Goal: Task Accomplishment & Management: Use online tool/utility

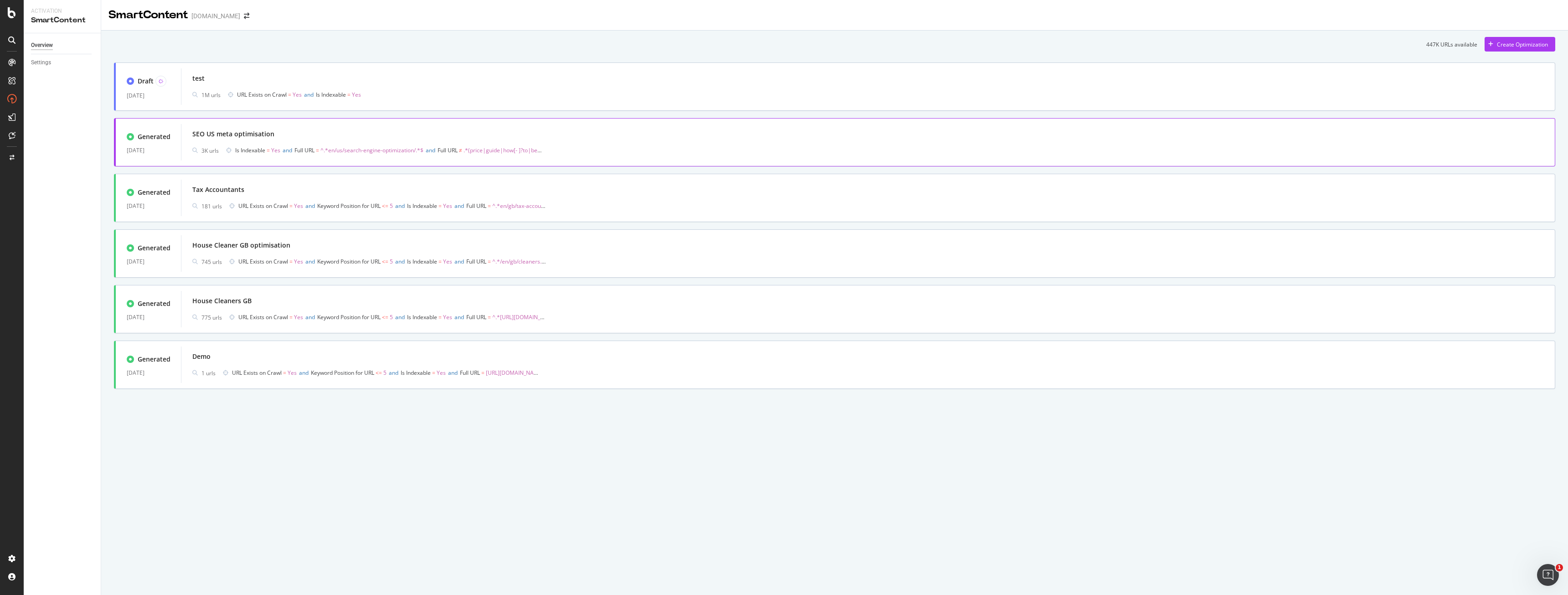
click at [277, 142] on div "SEO US meta optimisation 3K urls Is Indexable = Yes and Full URL = ^.*en/us/sea…" at bounding box center [868, 142] width 1352 height 29
click at [1494, 40] on div "Create Optimization" at bounding box center [1516, 44] width 63 height 14
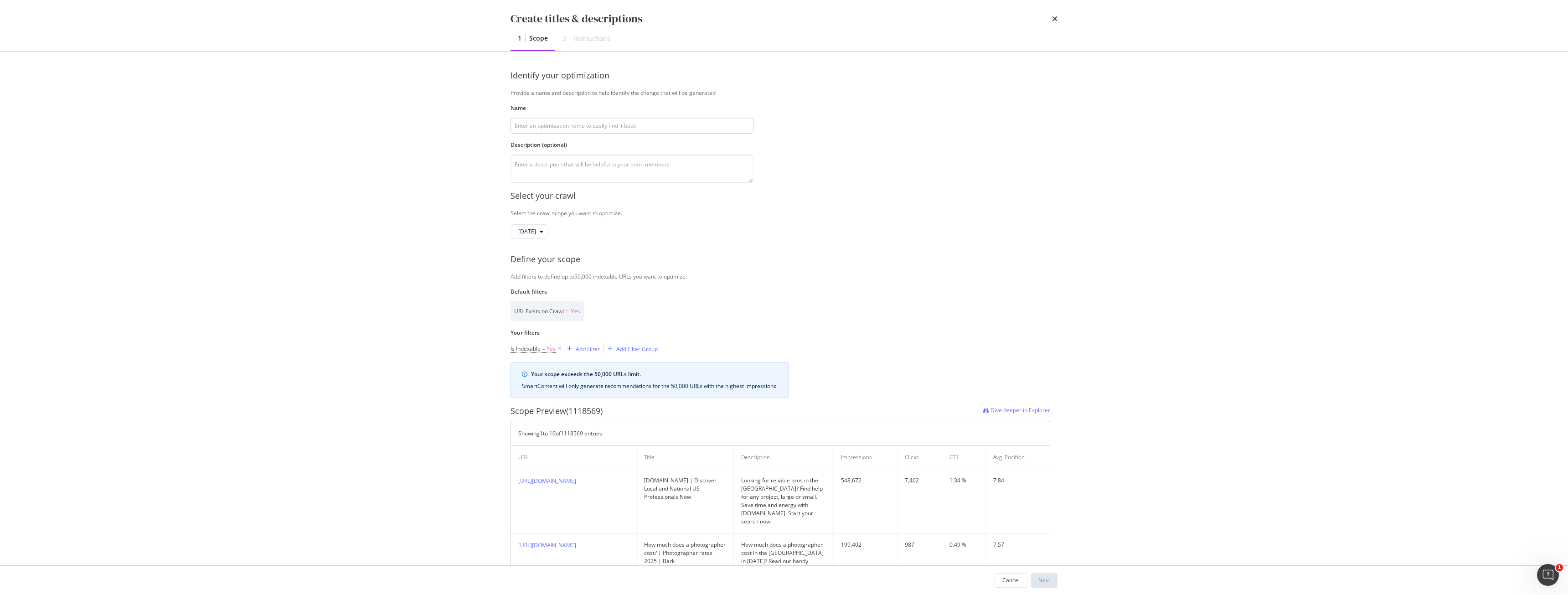
click at [520, 119] on input "modal" at bounding box center [632, 126] width 243 height 16
type input "a"
click at [597, 173] on textarea "modal" at bounding box center [632, 168] width 243 height 28
type textarea "a"
click at [1044, 586] on div "Next" at bounding box center [1044, 580] width 11 height 14
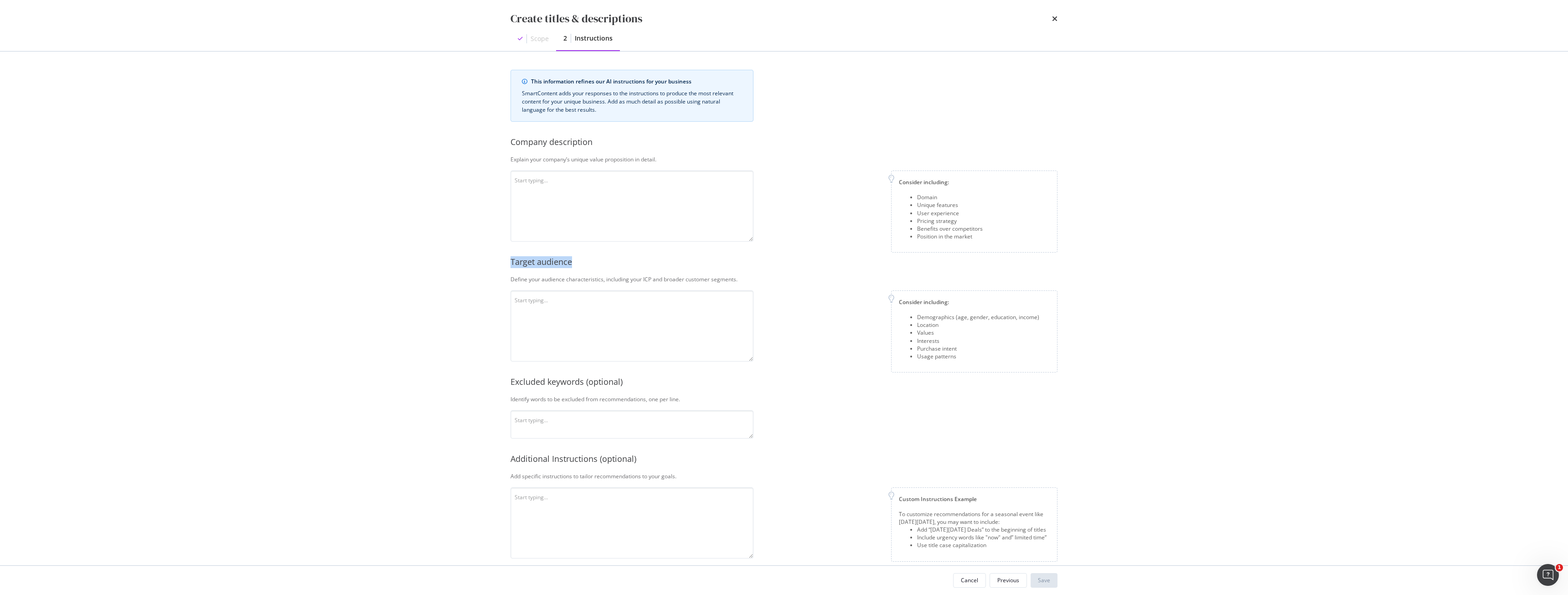
drag, startPoint x: 574, startPoint y: 264, endPoint x: 509, endPoint y: 268, distance: 65.1
click at [509, 268] on div "This information refines our AI instructions for your business SmartContent add…" at bounding box center [784, 308] width 583 height 514
copy div "Target audience"
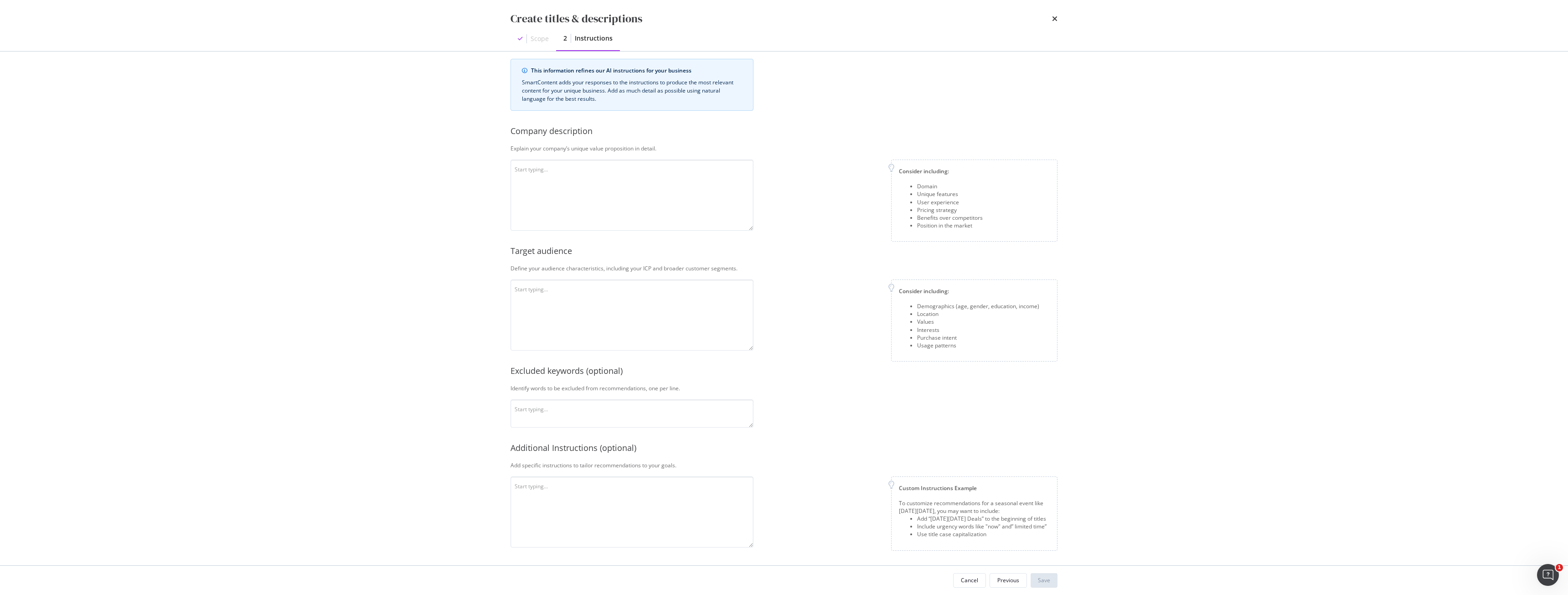
click at [251, 175] on div "Create titles & descriptions Scope 2 Instructions This information refines our …" at bounding box center [784, 298] width 1568 height 595
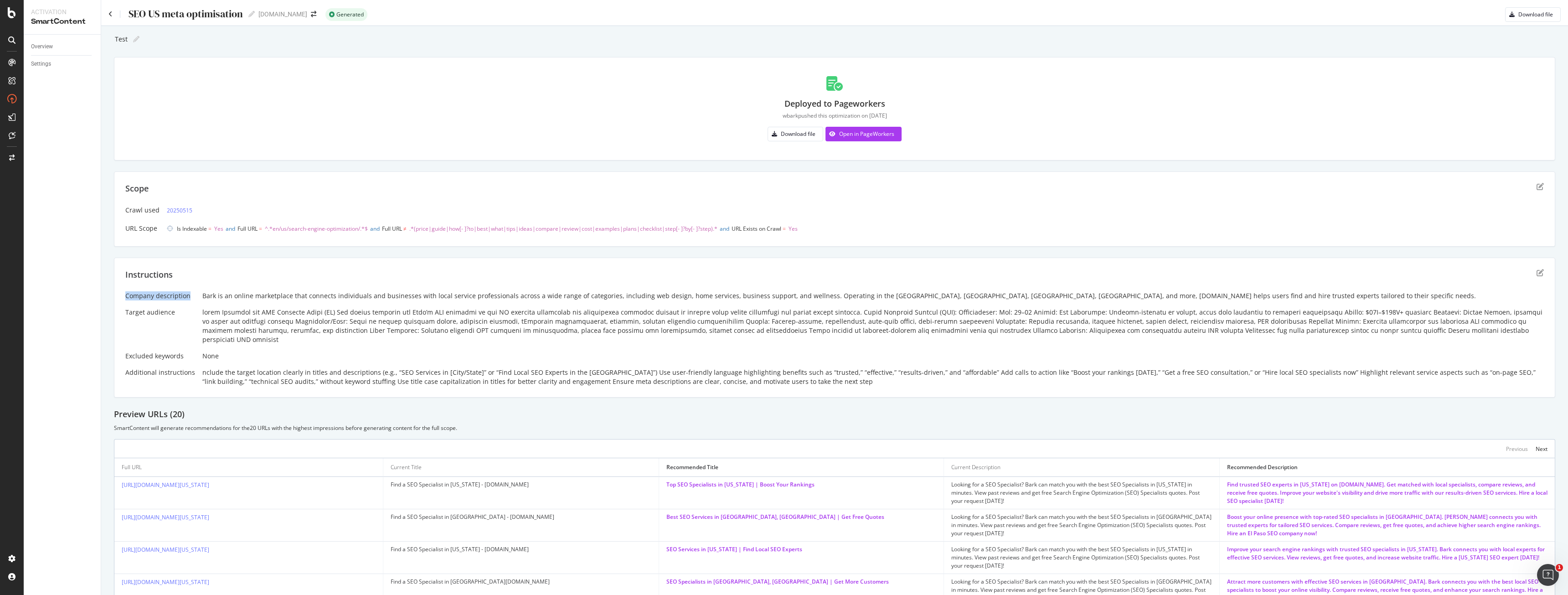
drag, startPoint x: 125, startPoint y: 295, endPoint x: 192, endPoint y: 292, distance: 67.1
click at [192, 292] on div "Instructions Company description Bark is an online marketplace that connects in…" at bounding box center [835, 328] width 1442 height 140
copy div "Company description"
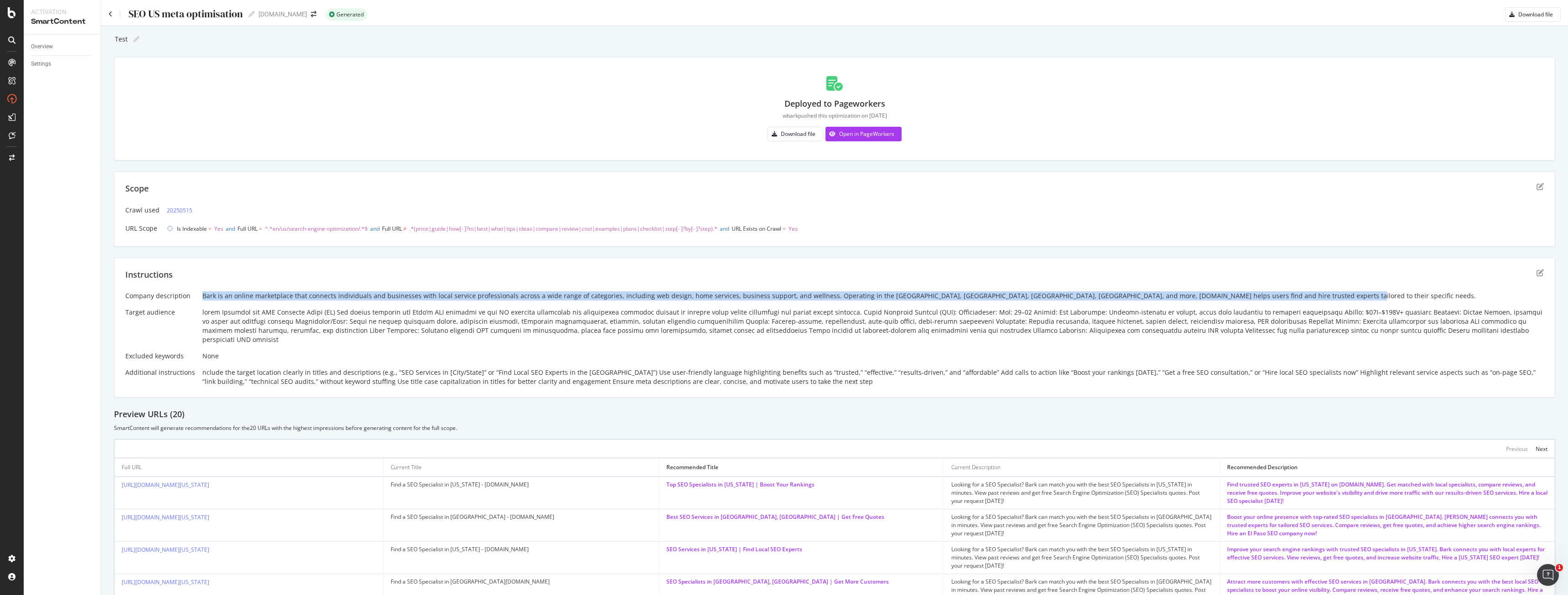
drag, startPoint x: 200, startPoint y: 296, endPoint x: 1294, endPoint y: 294, distance: 1094.0
click at [1294, 294] on div "Company description Bark is an online marketplace that connects individuals and…" at bounding box center [835, 339] width 1419 height 95
copy div "Bark is an online marketplace that connects individuals and businesses with loc…"
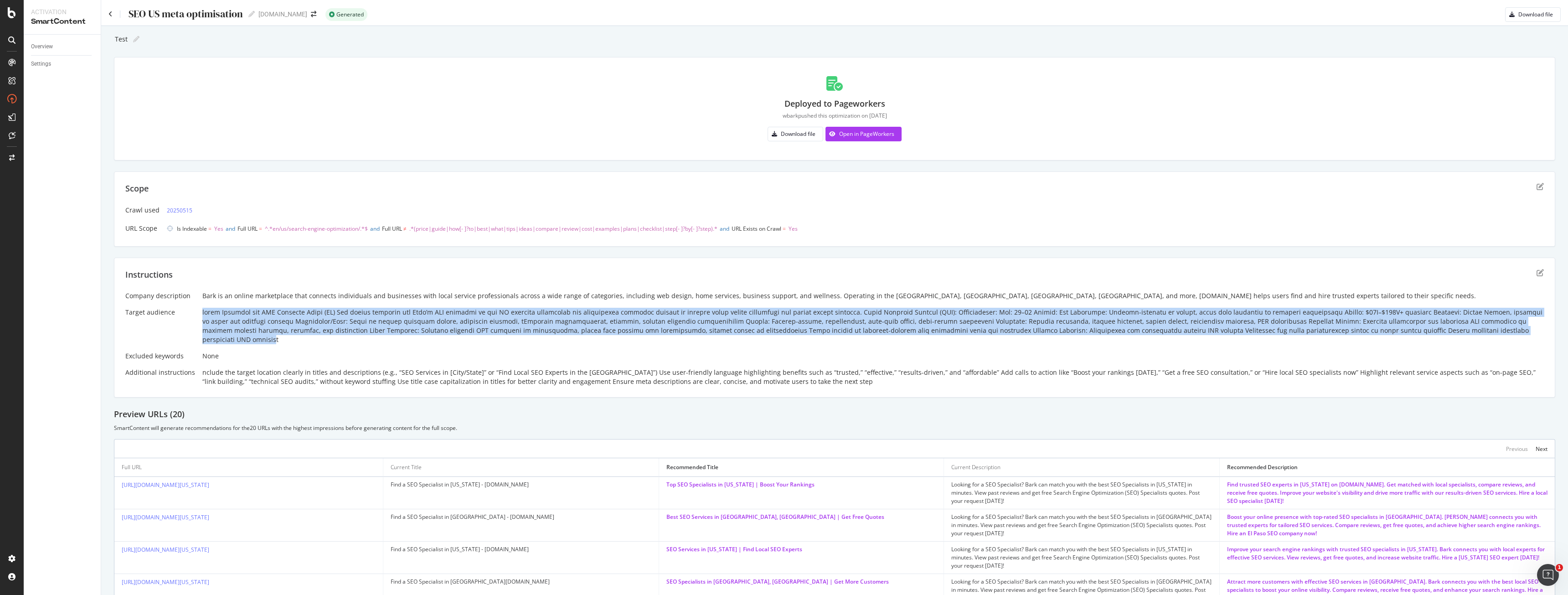
drag, startPoint x: 1410, startPoint y: 328, endPoint x: 200, endPoint y: 311, distance: 1210.1
click at [203, 311] on div at bounding box center [873, 326] width 1342 height 37
copy div "arget Audience for SEO Category Pages (US) The target audience for Bark’s SEO s…"
click at [354, 316] on div at bounding box center [873, 326] width 1342 height 37
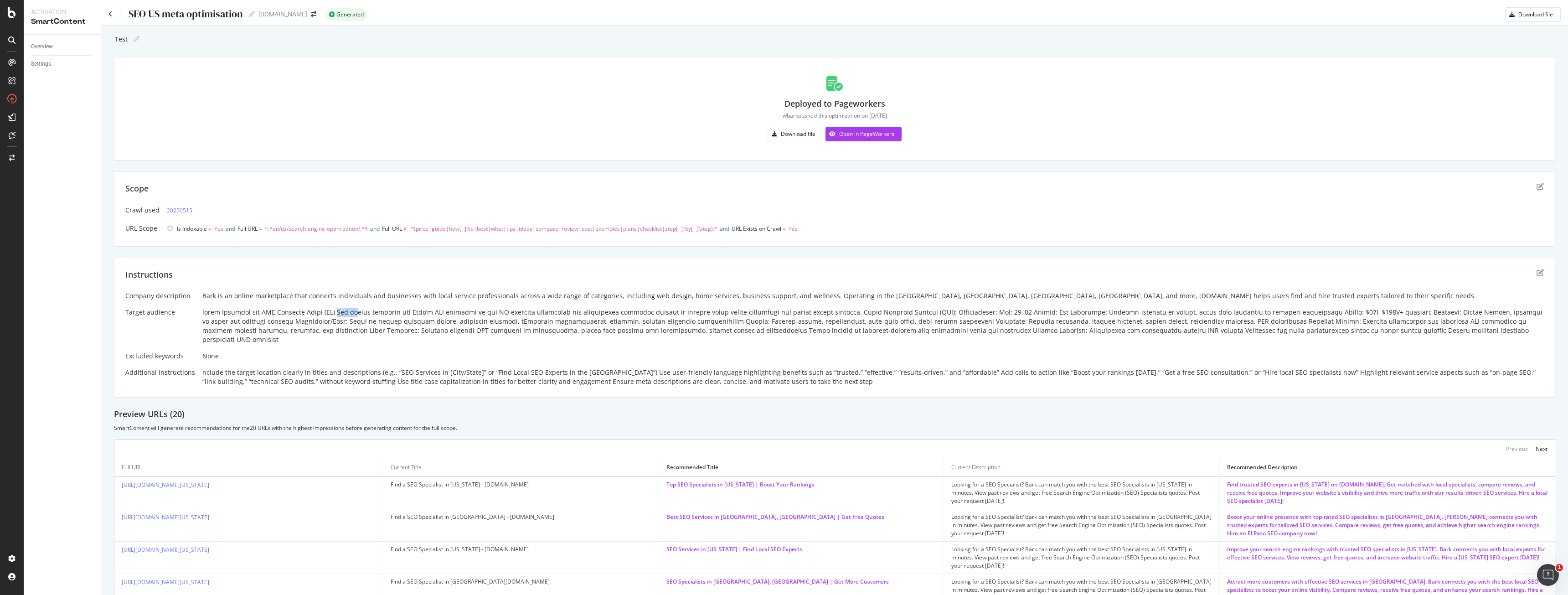
drag, startPoint x: 333, startPoint y: 313, endPoint x: 350, endPoint y: 312, distance: 17.0
click at [350, 312] on div at bounding box center [873, 326] width 1342 height 37
click at [343, 314] on div at bounding box center [873, 326] width 1342 height 37
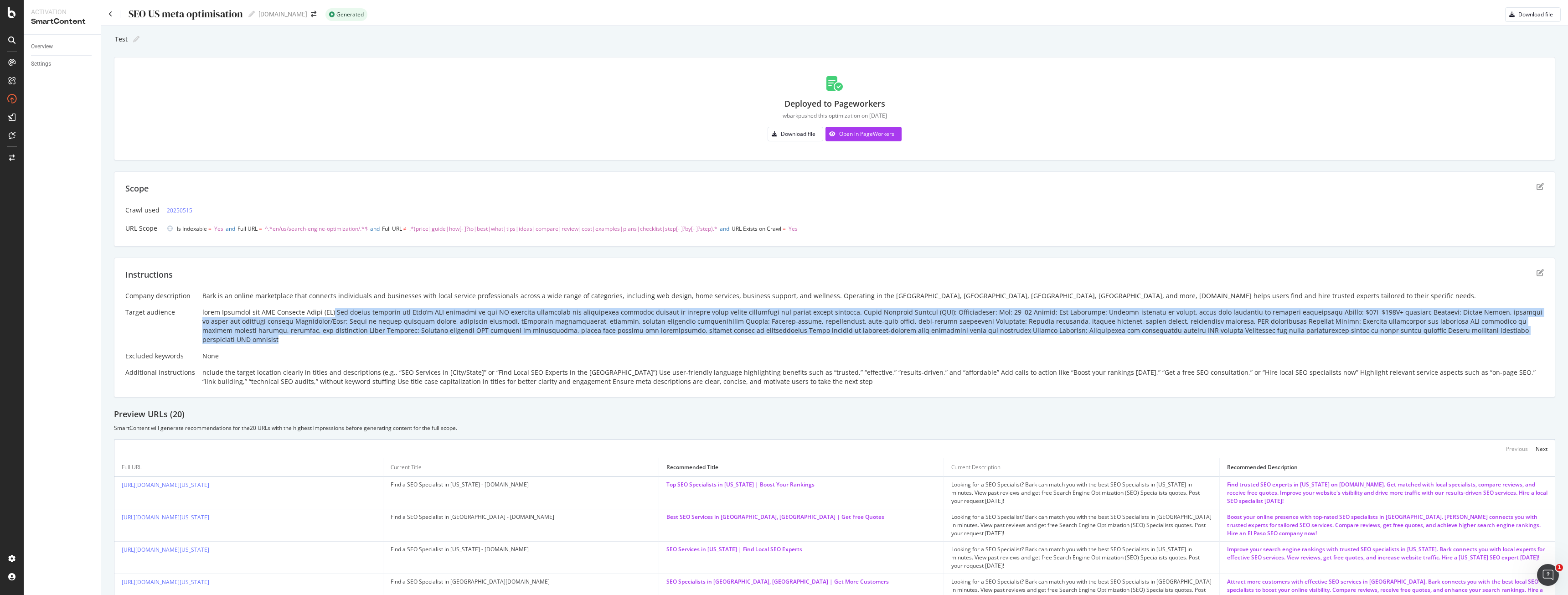
drag, startPoint x: 330, startPoint y: 313, endPoint x: 1455, endPoint y: 328, distance: 1125.1
click at [1455, 328] on div at bounding box center [873, 326] width 1342 height 37
copy div "The target audience for Bark’s SEO services in the US includes businesses and i…"
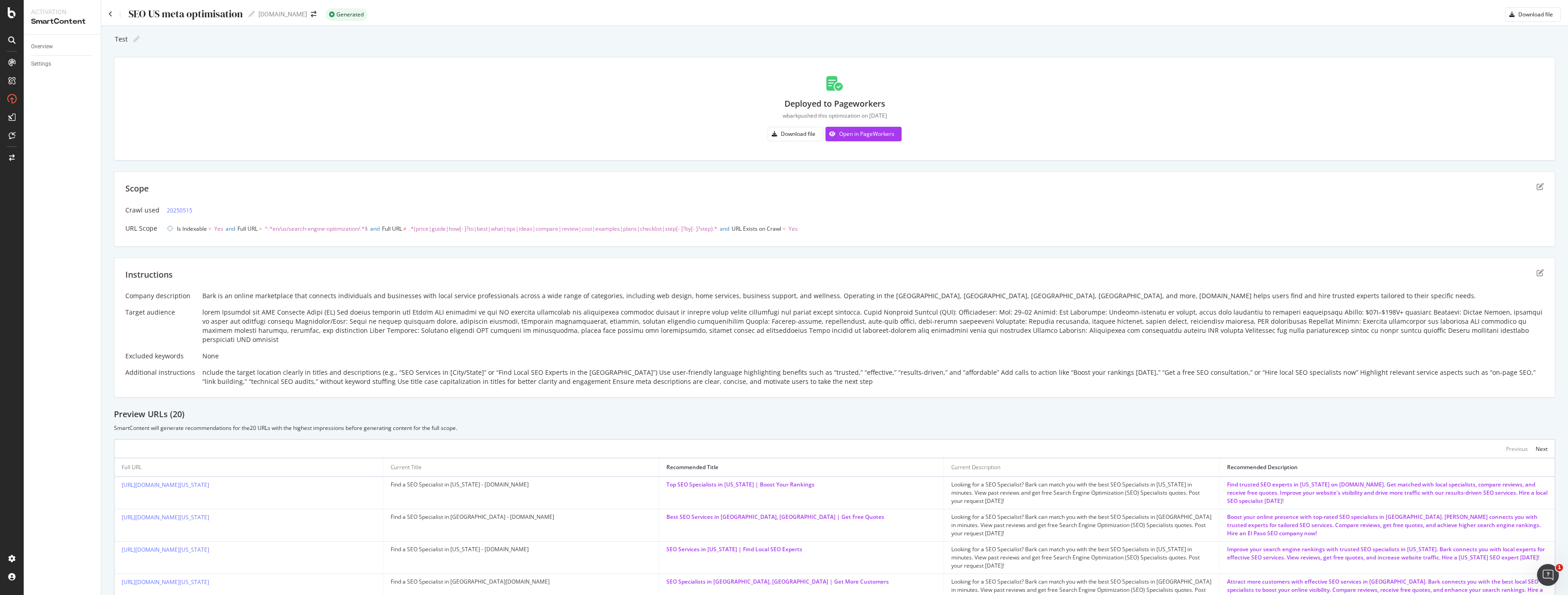
click at [238, 368] on div "nclude the target location clearly in titles and descriptions (e.g., “SEO Servi…" at bounding box center [873, 377] width 1342 height 18
drag, startPoint x: 124, startPoint y: 364, endPoint x: 192, endPoint y: 364, distance: 68.0
click at [192, 364] on div "Instructions Company description Bark is an online marketplace that connects in…" at bounding box center [835, 328] width 1442 height 140
copy div "Additional instructions"
drag, startPoint x: 203, startPoint y: 362, endPoint x: 247, endPoint y: 366, distance: 44.2
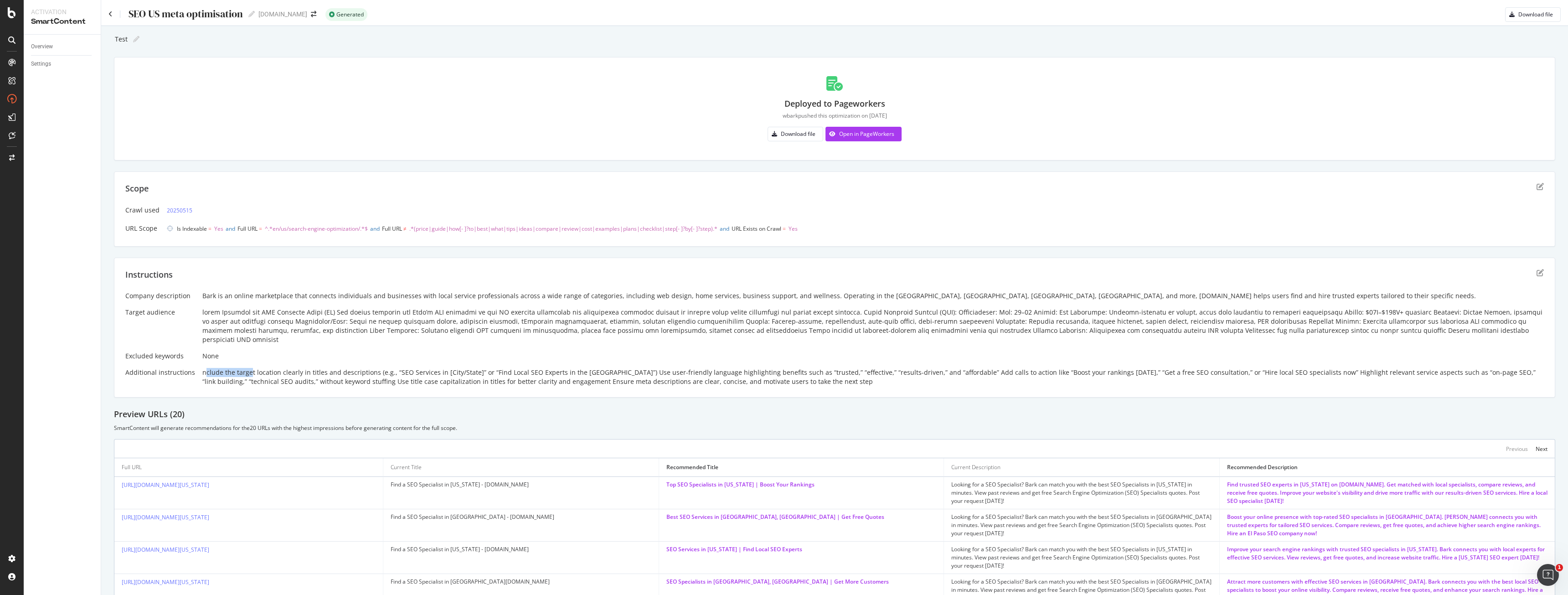
click at [247, 368] on div "nclude the target location clearly in titles and descriptions (e.g., “SEO Servi…" at bounding box center [873, 377] width 1342 height 18
click at [231, 370] on div "nclude the target location clearly in titles and descriptions (e.g., “SEO Servi…" at bounding box center [873, 377] width 1342 height 18
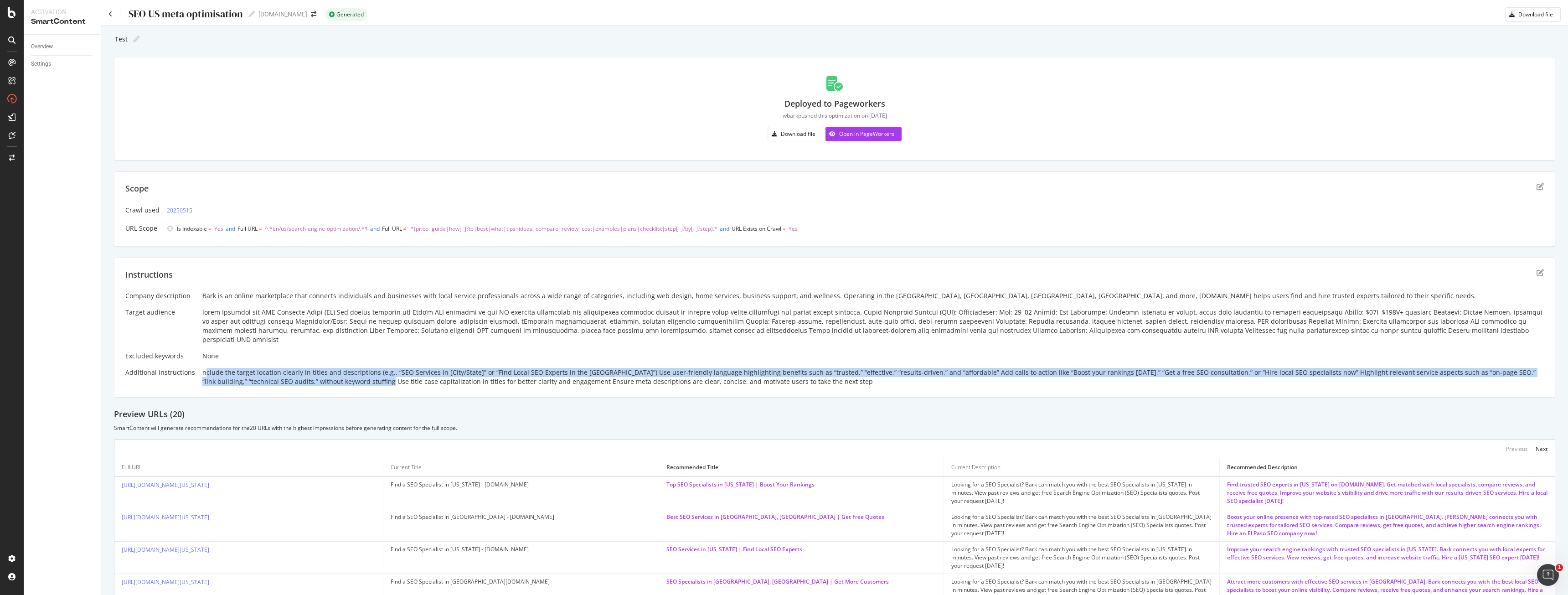
drag, startPoint x: 202, startPoint y: 365, endPoint x: 338, endPoint y: 377, distance: 136.5
click at [338, 377] on div "nclude the target location clearly in titles and descriptions (e.g., “SEO Servi…" at bounding box center [873, 377] width 1342 height 18
click at [260, 374] on div "nclude the target location clearly in titles and descriptions (e.g., “SEO Servi…" at bounding box center [873, 377] width 1342 height 18
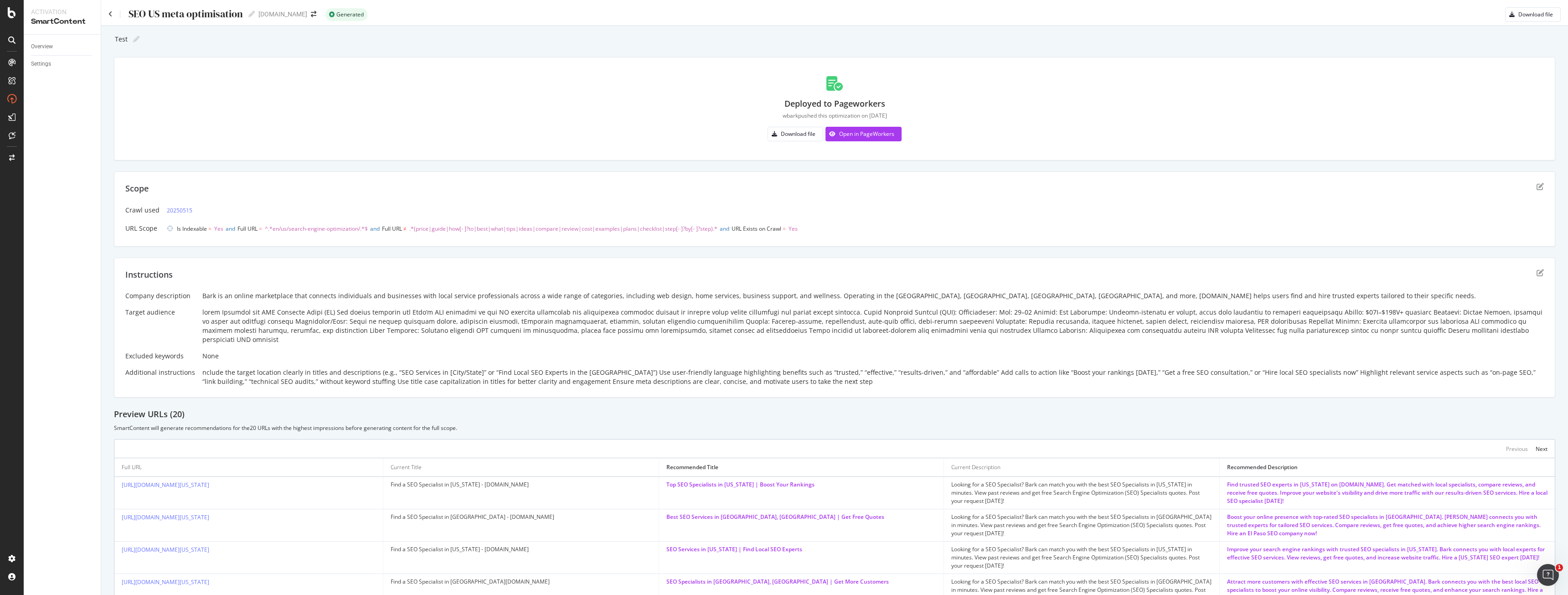
click at [245, 368] on div "nclude the target location clearly in titles and descriptions (e.g., “SEO Servi…" at bounding box center [873, 377] width 1342 height 18
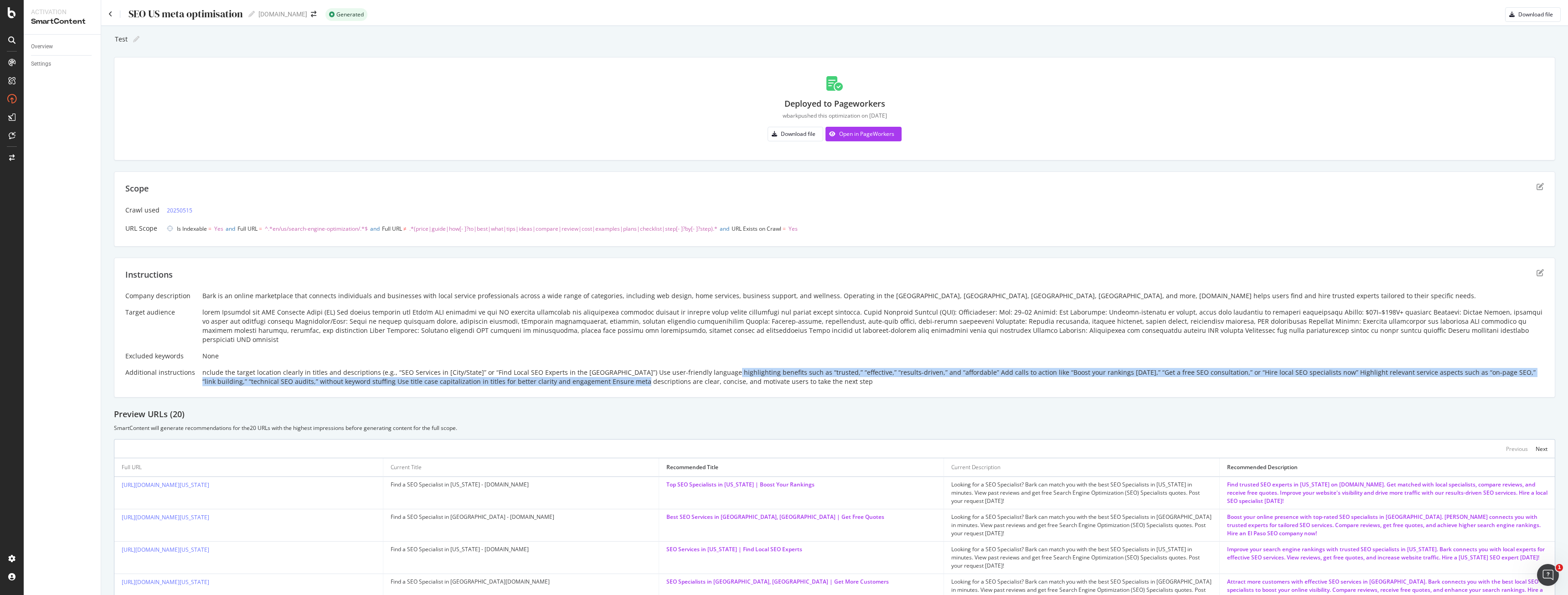
drag, startPoint x: 588, startPoint y: 370, endPoint x: 707, endPoint y: 367, distance: 119.0
click at [707, 368] on div "nclude the target location clearly in titles and descriptions (e.g., “SEO Servi…" at bounding box center [873, 377] width 1342 height 18
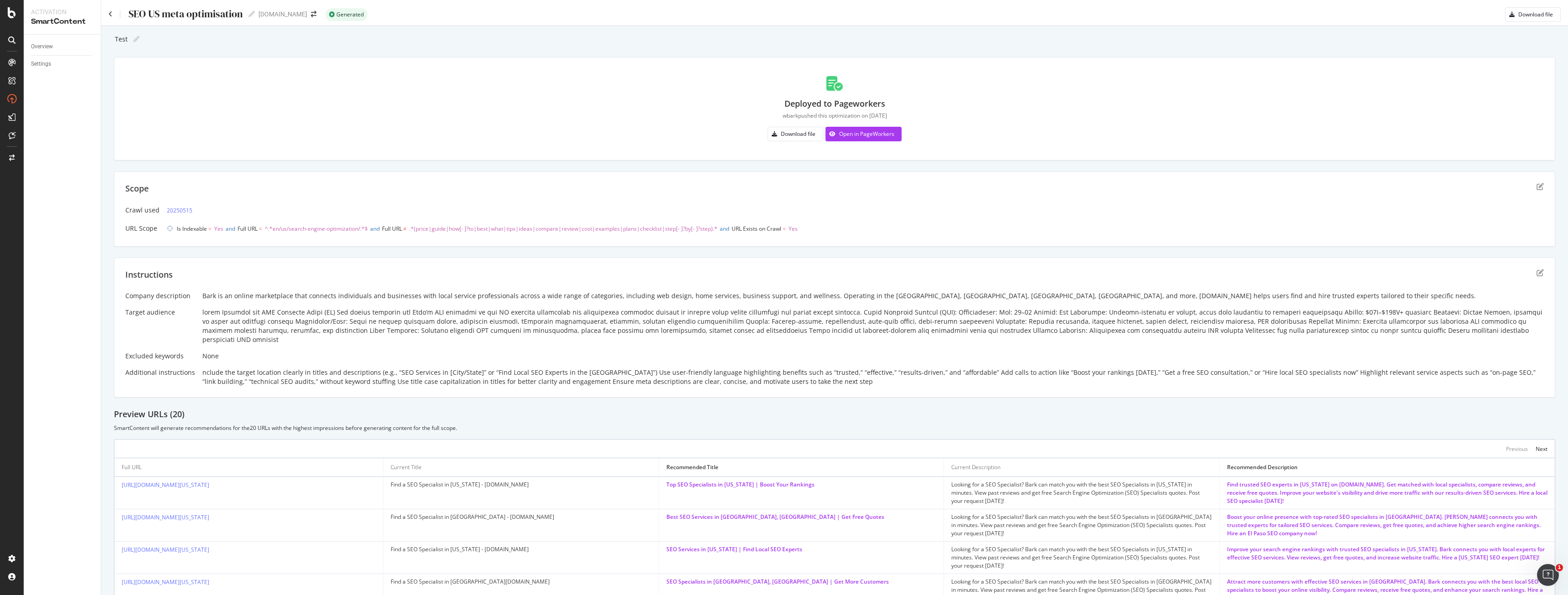
click at [695, 372] on div "nclude the target location clearly in titles and descriptions (e.g., “SEO Servi…" at bounding box center [873, 377] width 1342 height 18
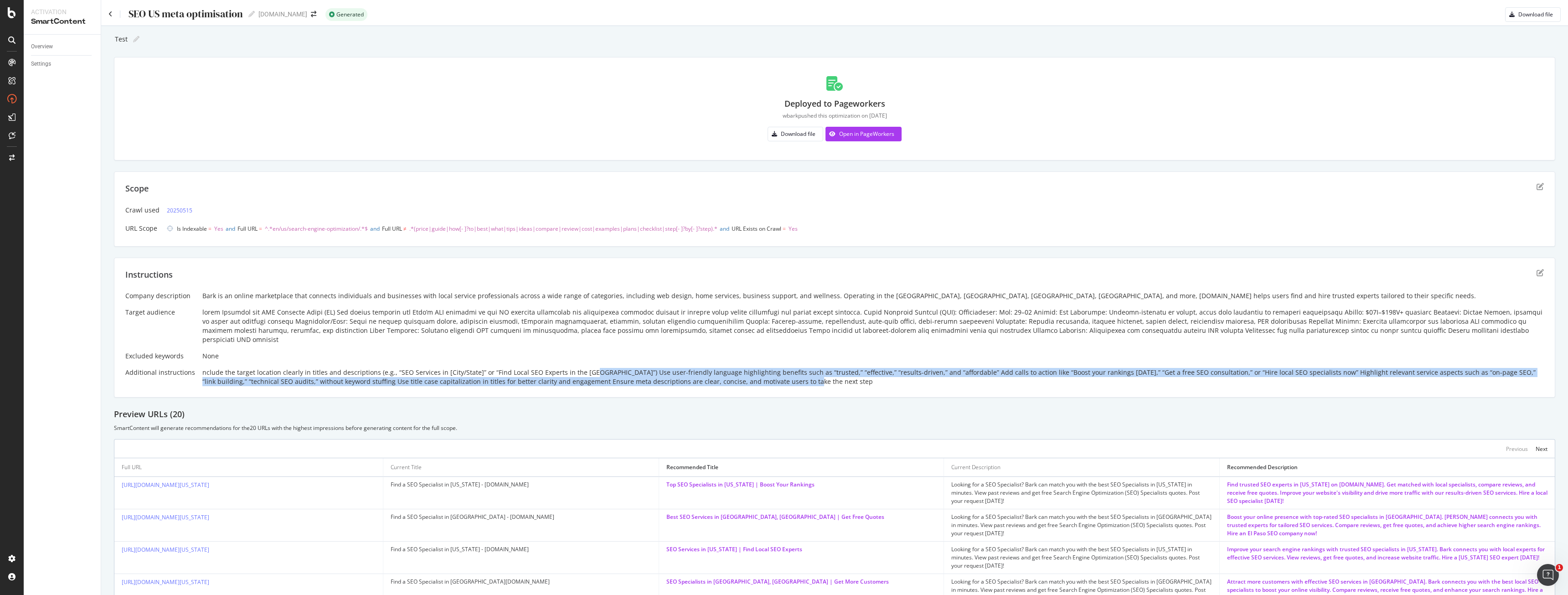
drag, startPoint x: 583, startPoint y: 365, endPoint x: 788, endPoint y: 375, distance: 205.2
click at [788, 375] on div "nclude the target location clearly in titles and descriptions (e.g., “SEO Servi…" at bounding box center [873, 377] width 1342 height 18
copy div ") Use user-friendly language highlighting benefits such as “trusted,” “effectiv…"
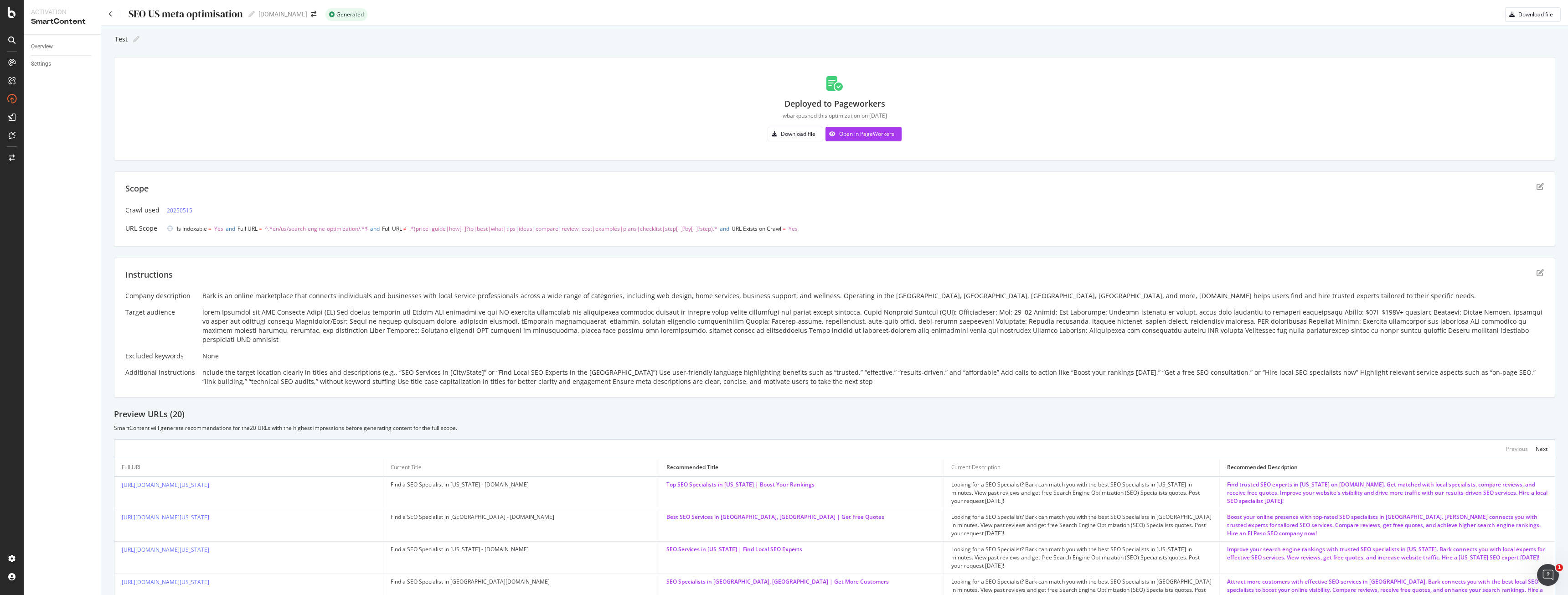
click at [756, 287] on div "Instructions" at bounding box center [835, 280] width 1419 height 23
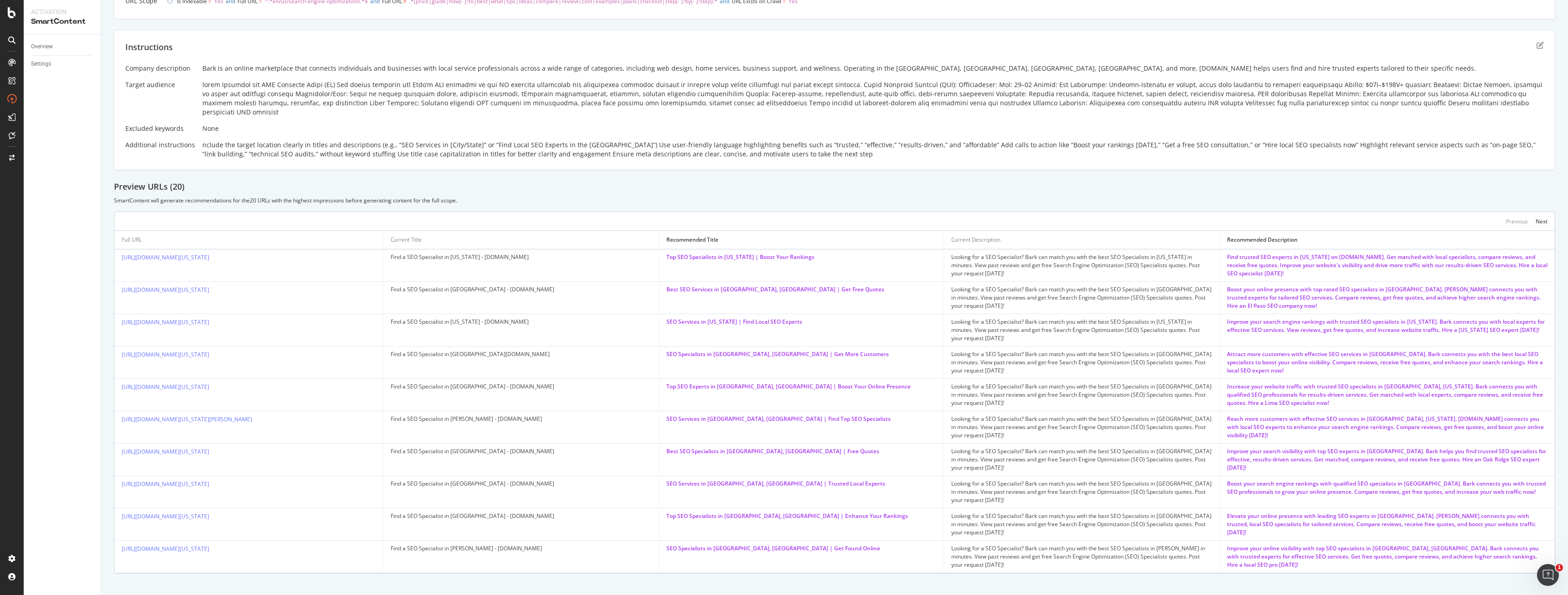
scroll to position [229, 0]
